Goal: Task Accomplishment & Management: Manage account settings

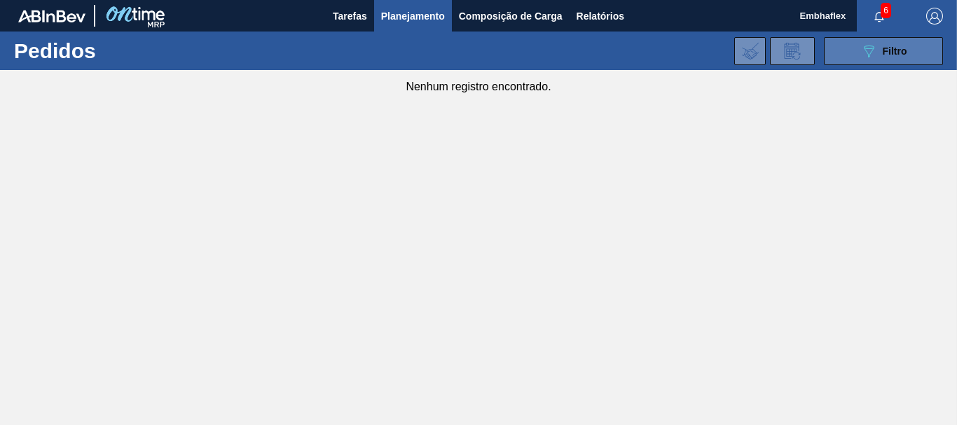
click at [856, 54] on button "089F7B8B-B2A5-4AFE-B5C0-19BA573D28AC Filtro" at bounding box center [883, 51] width 119 height 28
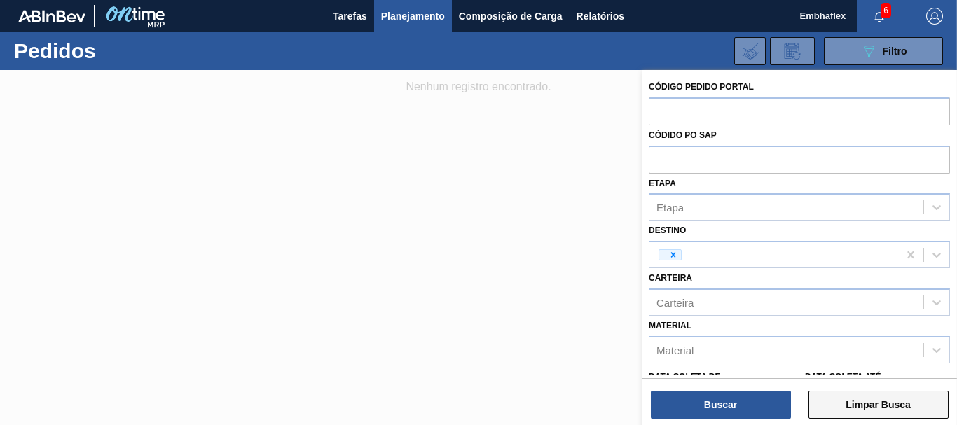
click at [845, 405] on button "Limpar Busca" at bounding box center [879, 405] width 140 height 28
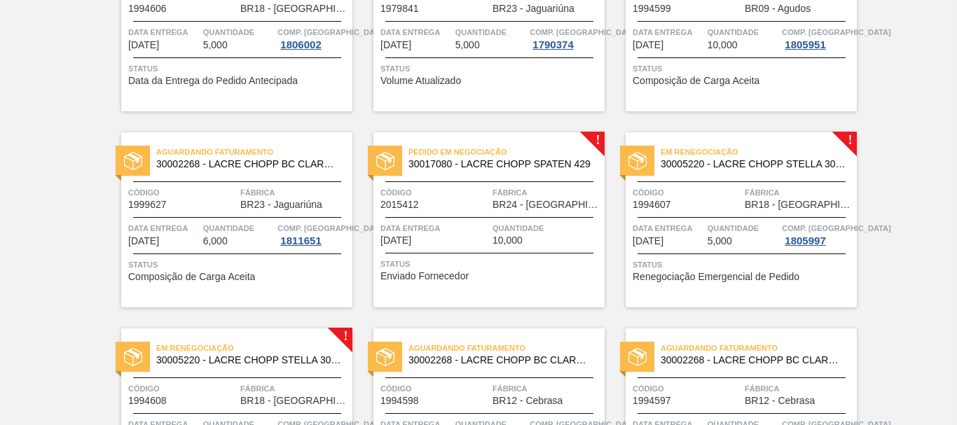
scroll to position [587, 0]
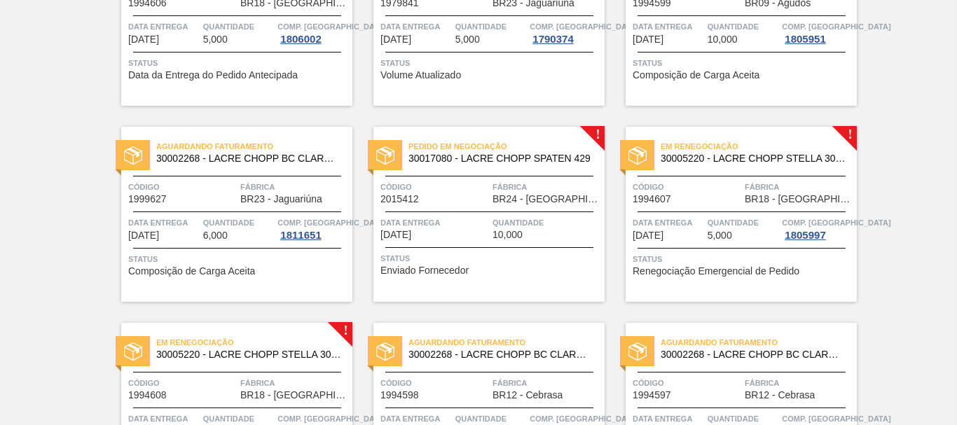
click at [589, 221] on span "Quantidade" at bounding box center [547, 223] width 109 height 14
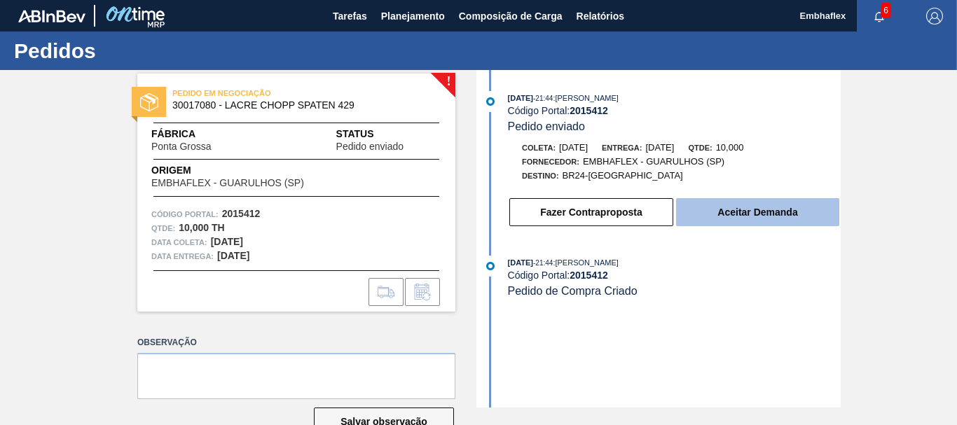
click at [767, 205] on button "Aceitar Demanda" at bounding box center [757, 212] width 163 height 28
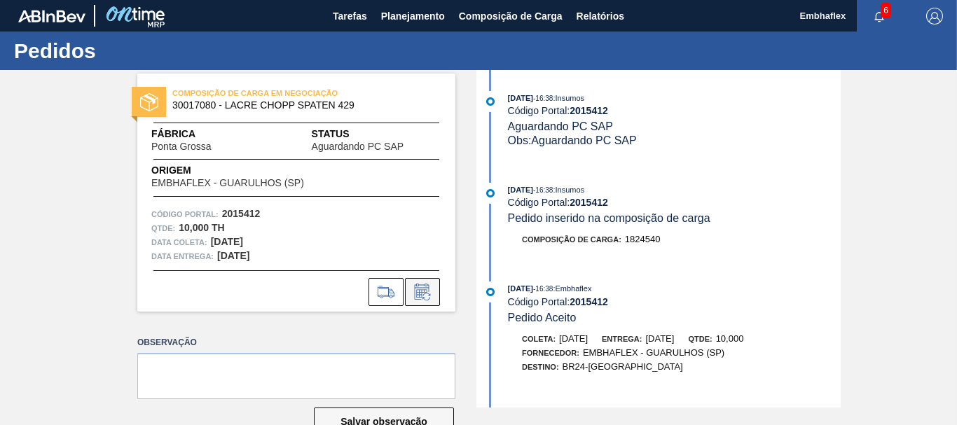
click at [426, 288] on icon at bounding box center [422, 292] width 15 height 16
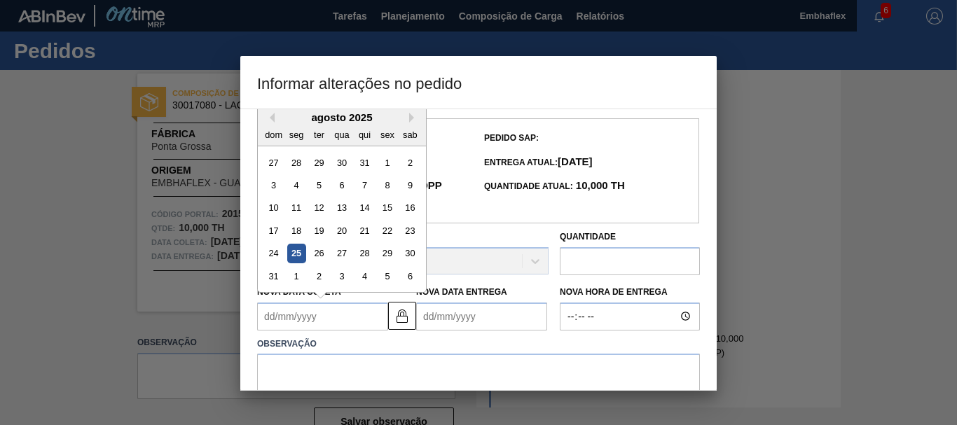
click at [358, 327] on Coleta2015412 "Nova Data Coleta" at bounding box center [322, 317] width 131 height 28
click at [413, 121] on button "Next Month" at bounding box center [414, 118] width 10 height 10
click at [339, 239] on div "24" at bounding box center [341, 230] width 19 height 19
type Coleta2015412 "[DATE]"
type Entrega2015412 "[DATE]"
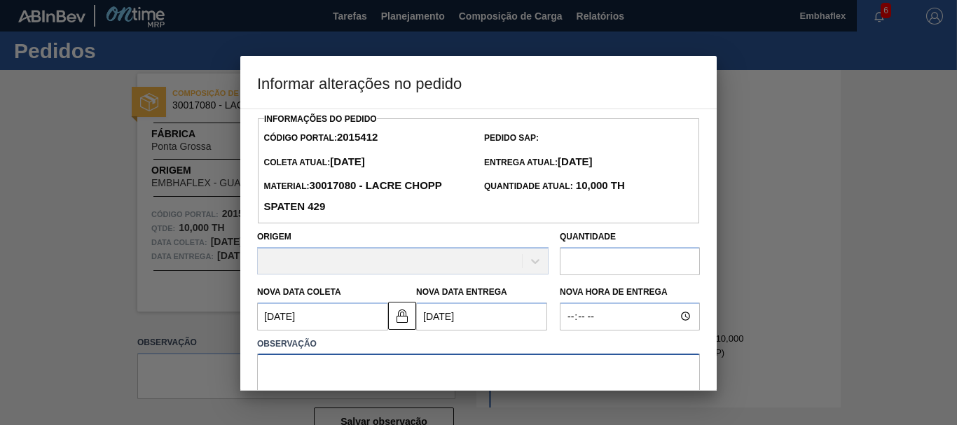
click at [359, 362] on textarea at bounding box center [478, 377] width 443 height 46
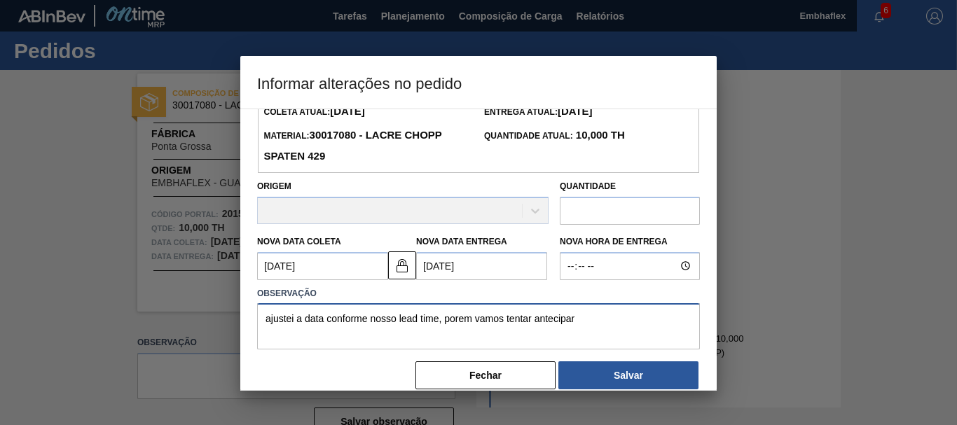
scroll to position [51, 0]
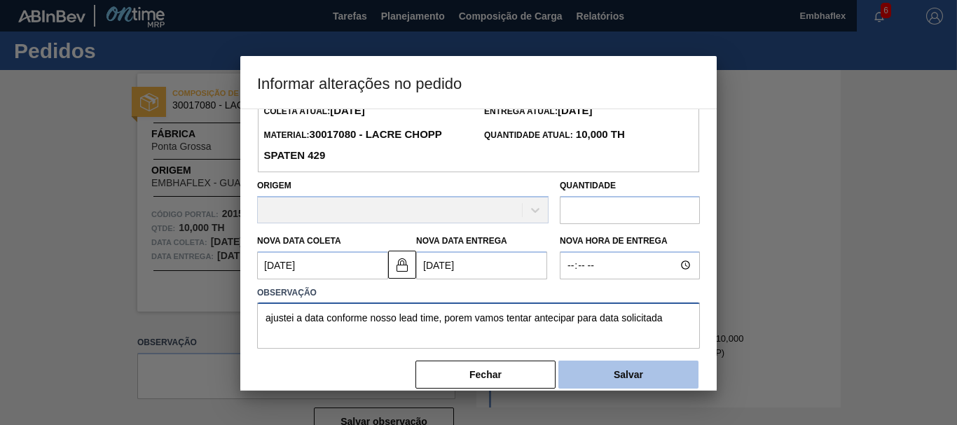
type textarea "ajustei a data conforme nosso lead time, porem vamos tentar antecipar para data…"
click at [622, 378] on button "Salvar" at bounding box center [629, 375] width 140 height 28
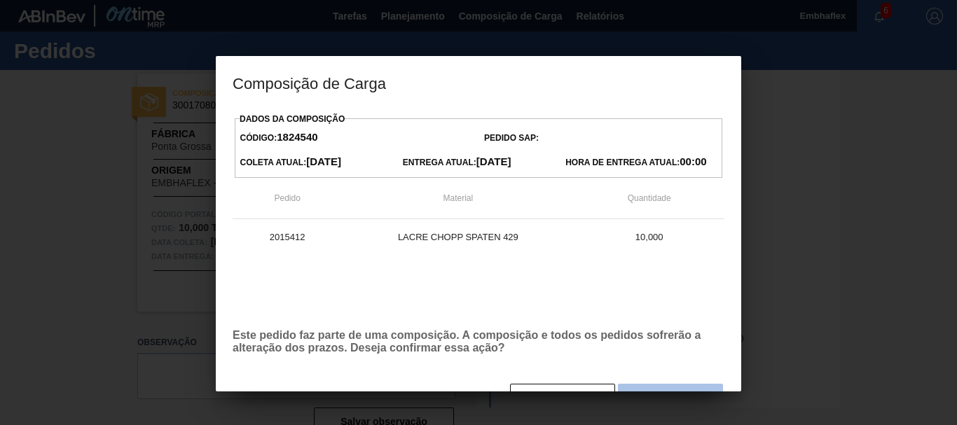
click at [648, 388] on button "Sim" at bounding box center [670, 398] width 105 height 28
